Goal: Use online tool/utility: Utilize a website feature to perform a specific function

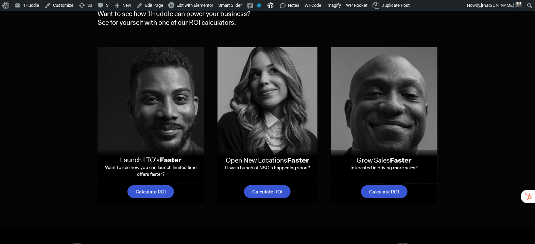
scroll to position [56, 0]
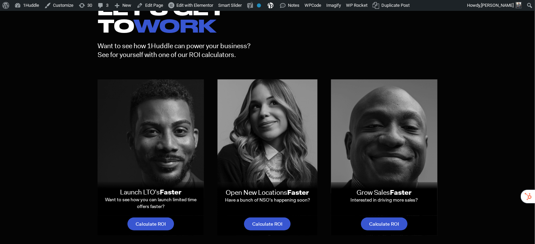
click at [375, 225] on span "Calculate ROI" at bounding box center [384, 224] width 30 height 5
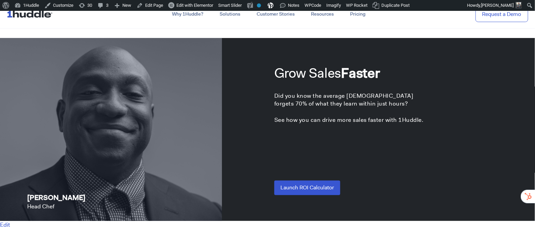
click at [309, 189] on input "Launch ROI Calculator" at bounding box center [307, 188] width 66 height 15
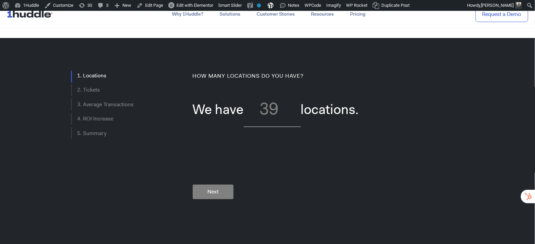
click at [268, 108] on input "text" at bounding box center [272, 108] width 57 height 37
type input "52"
click at [204, 171] on fieldset "How many locations do you have? We have 52 locations. Next" at bounding box center [335, 143] width 302 height 142
click at [204, 185] on input "Next" at bounding box center [213, 192] width 41 height 15
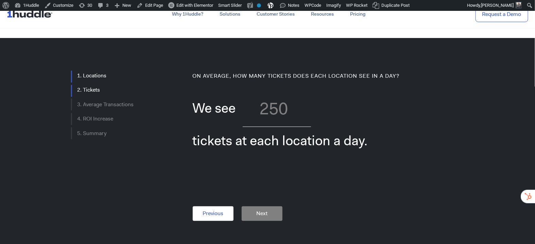
click at [283, 109] on input "text" at bounding box center [277, 108] width 69 height 37
type input "500"
click at [268, 214] on input "Next" at bounding box center [262, 214] width 41 height 15
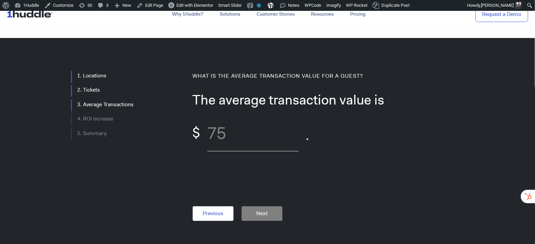
click at [228, 136] on input "text" at bounding box center [253, 133] width 92 height 37
type input "51"
click at [275, 216] on input "Next" at bounding box center [262, 214] width 41 height 15
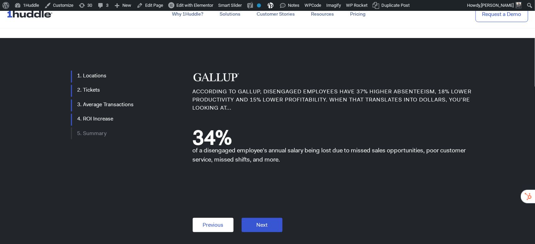
click at [259, 230] on input "Next" at bounding box center [262, 225] width 41 height 15
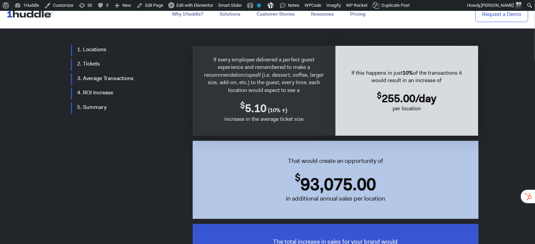
scroll to position [27, 0]
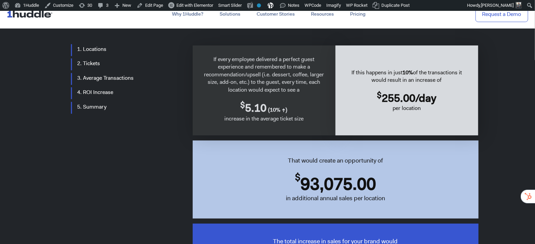
click at [251, 108] on span "5.10" at bounding box center [255, 108] width 21 height 15
click at [272, 112] on span "(10% ↑)" at bounding box center [277, 109] width 21 height 7
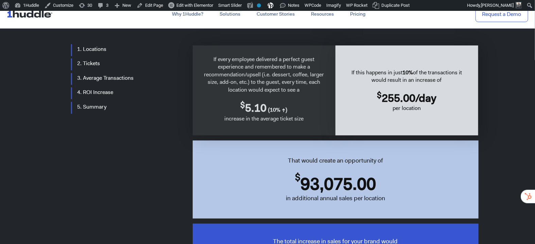
click at [409, 97] on span "255.00" at bounding box center [399, 98] width 34 height 15
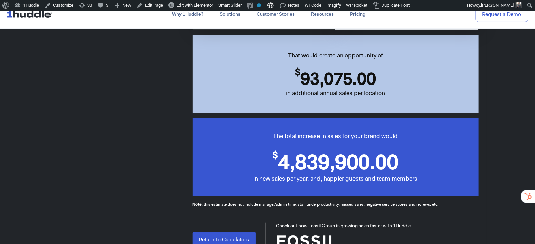
scroll to position [152, 0]
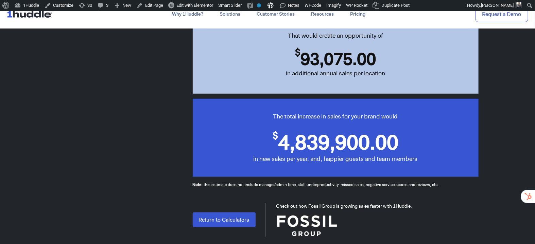
click at [324, 140] on p "4,839,900.00" at bounding box center [338, 142] width 120 height 29
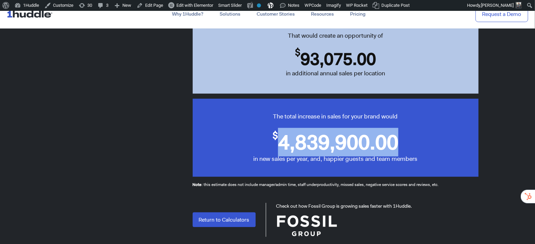
click at [324, 140] on p "4,839,900.00" at bounding box center [338, 142] width 120 height 29
